Goal: Task Accomplishment & Management: Manage account settings

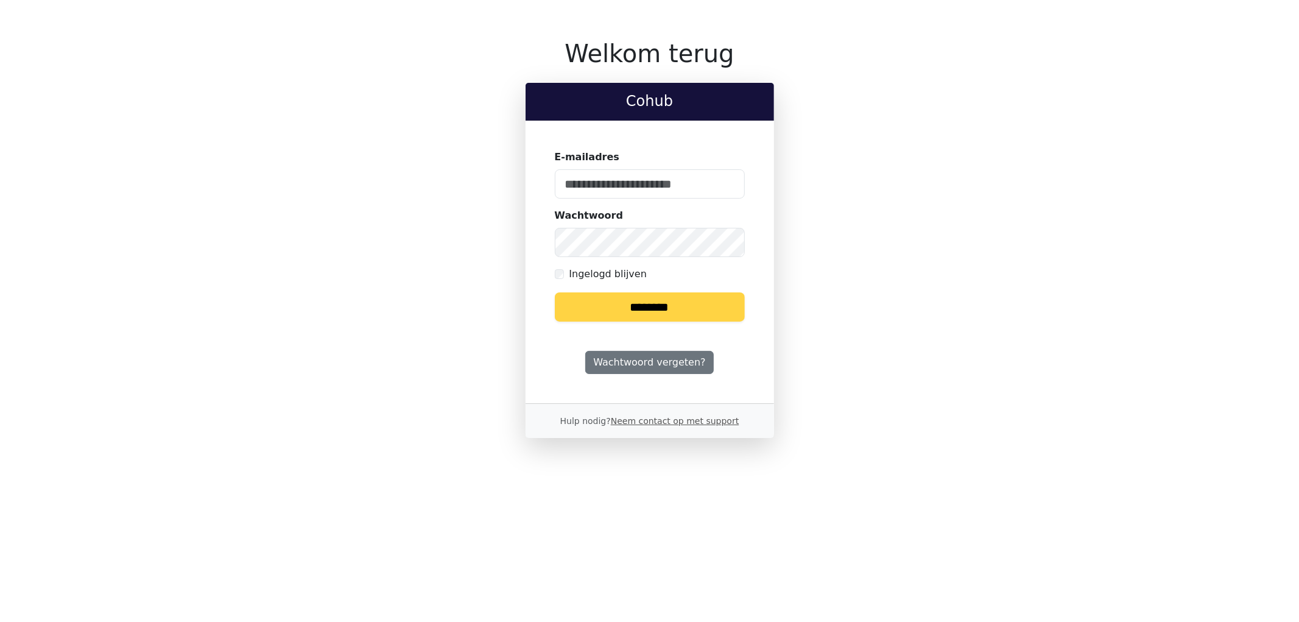
click at [615, 187] on input "E-mailadres" at bounding box center [650, 183] width 190 height 29
type input "**********"
click at [634, 305] on input "********" at bounding box center [650, 306] width 190 height 29
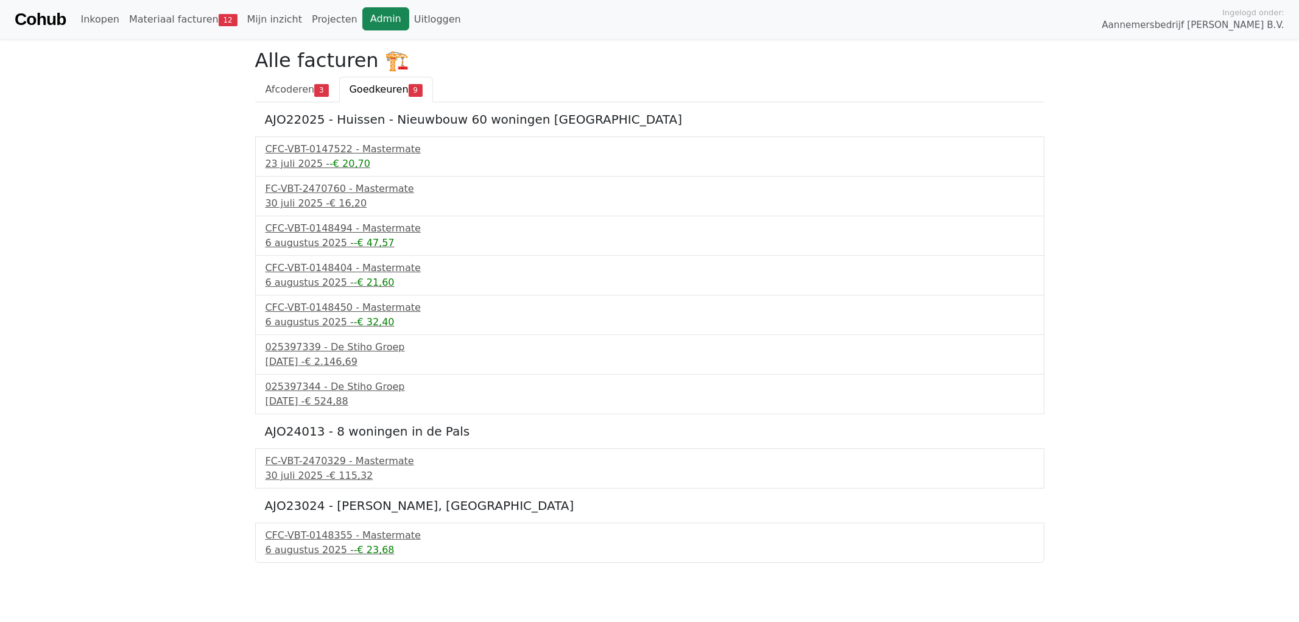
click at [362, 24] on link "Admin" at bounding box center [385, 18] width 47 height 23
